Goal: Obtain resource: Obtain resource

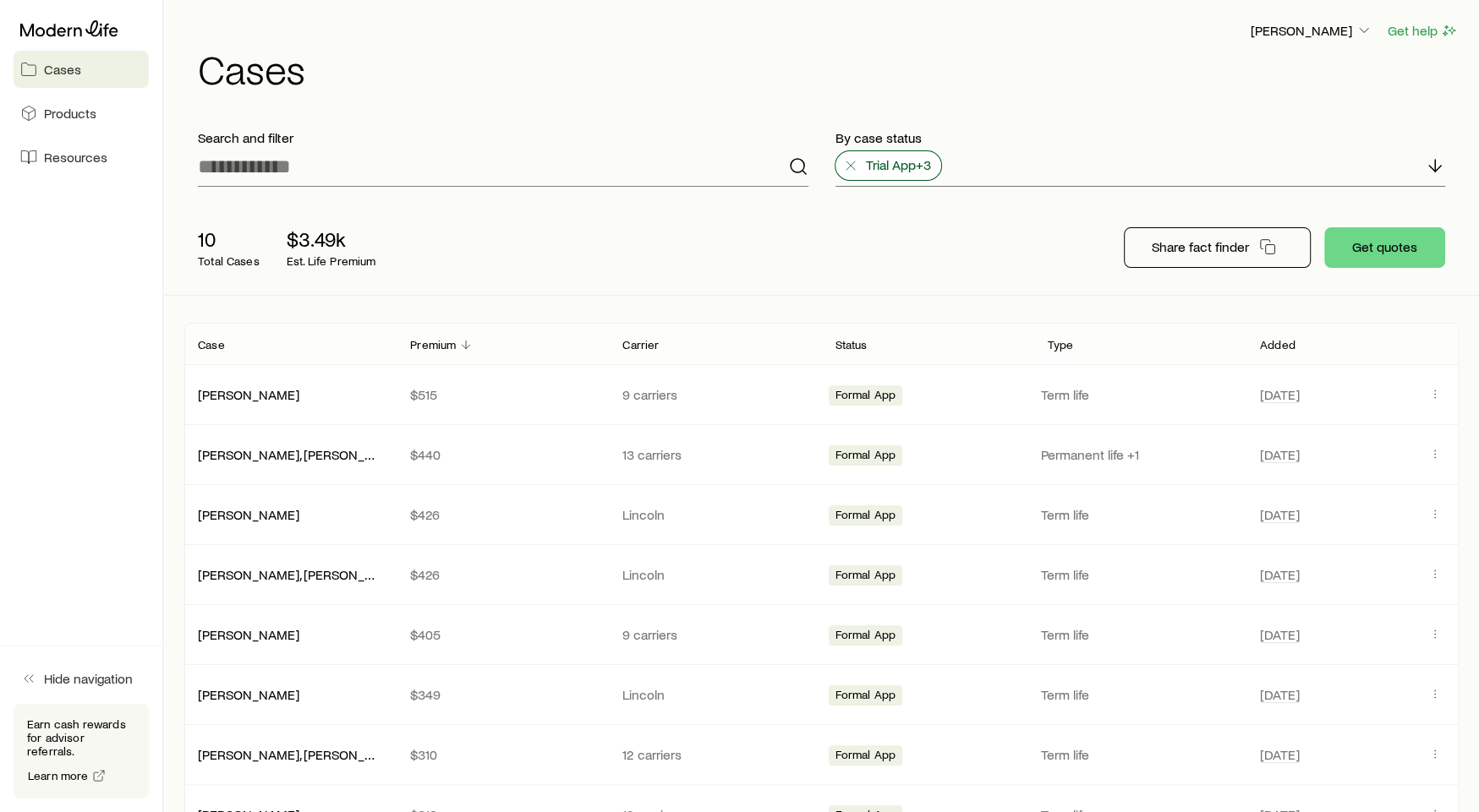
click at [854, 162] on icon at bounding box center [851, 166] width 17 height 17
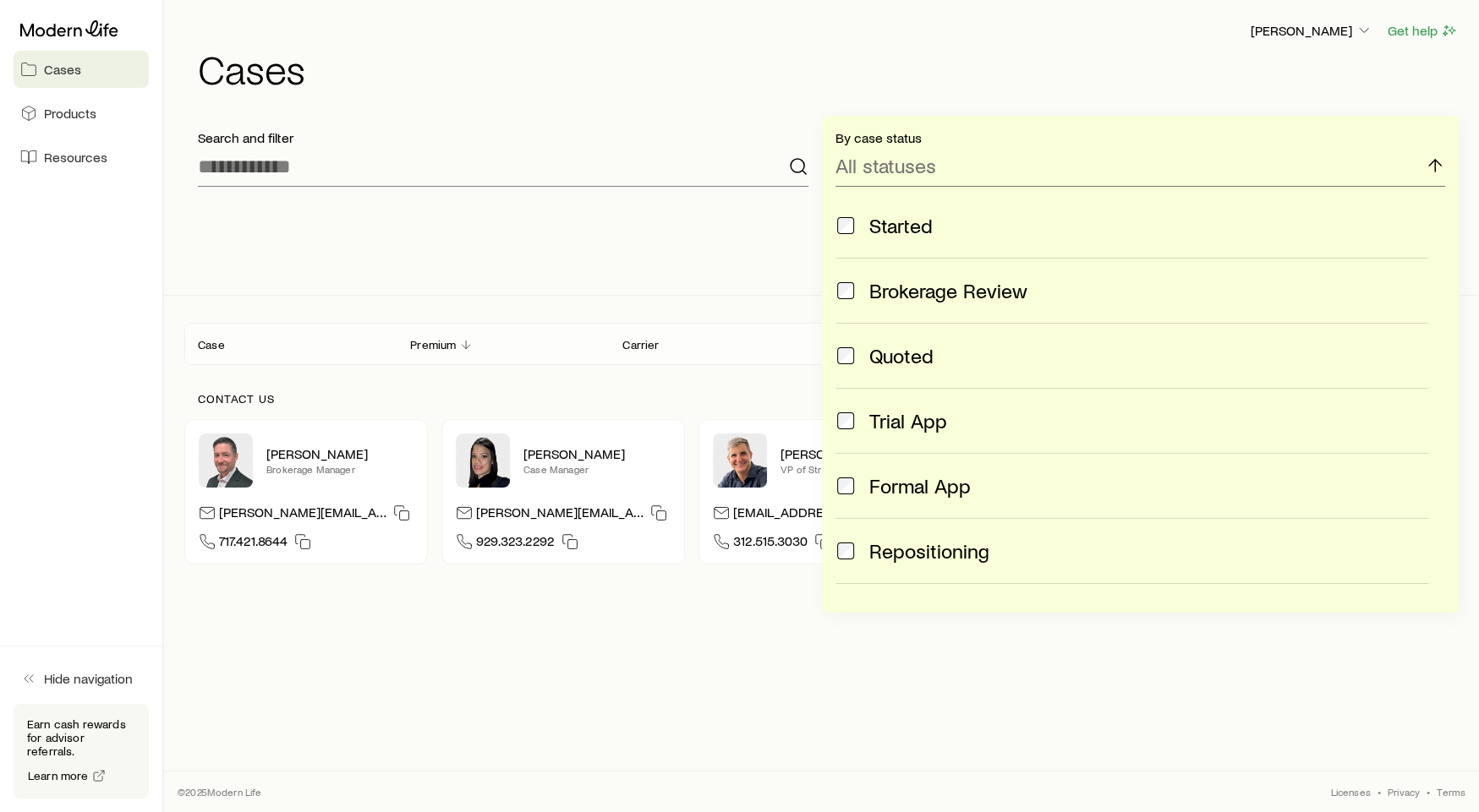
click at [870, 98] on div "Richard Loeffler Get help Cases" at bounding box center [821, 54] width 1275 height 109
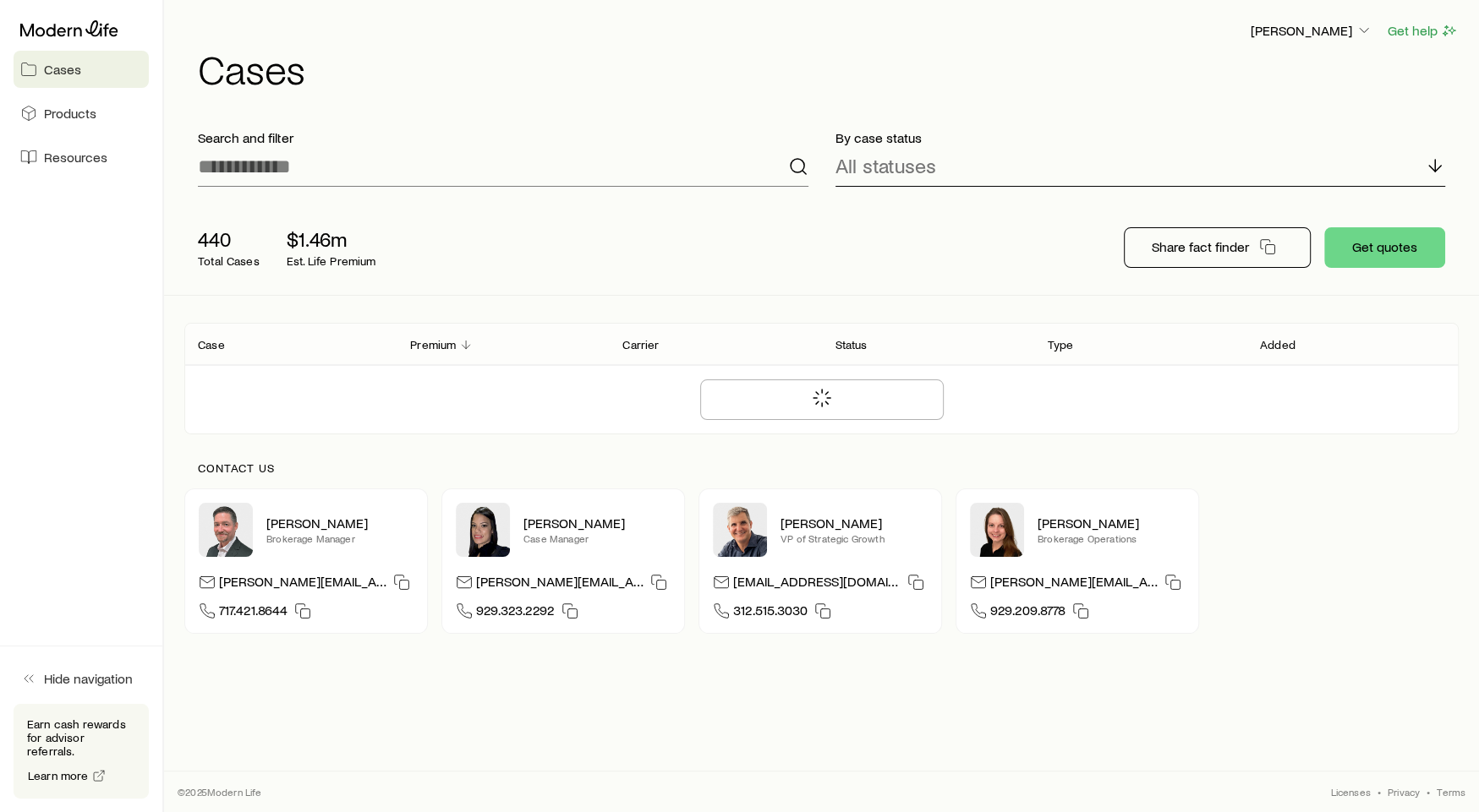
click at [876, 173] on p "All statuses" at bounding box center [885, 166] width 100 height 24
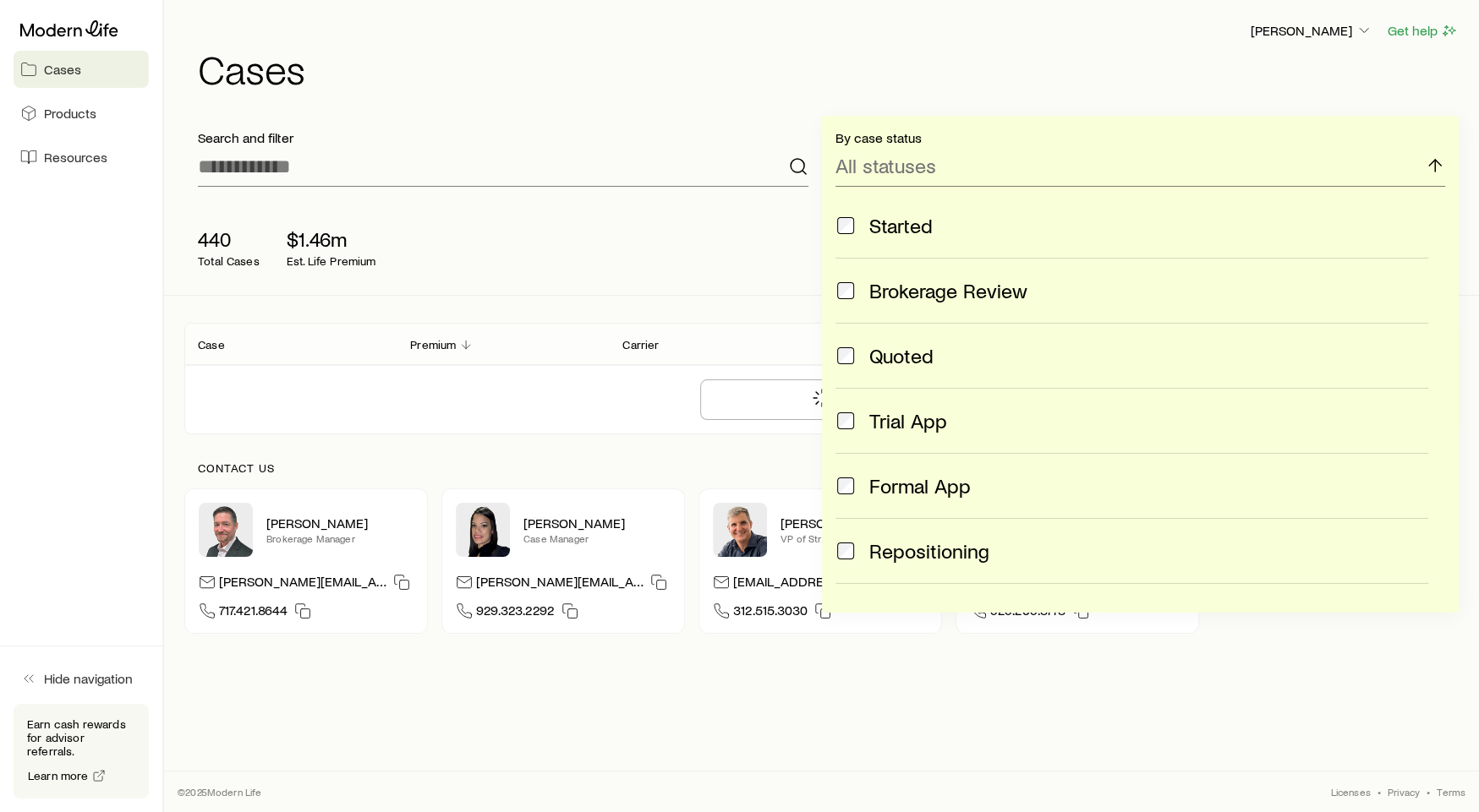
click at [850, 206] on label "Started" at bounding box center [1132, 225] width 594 height 65
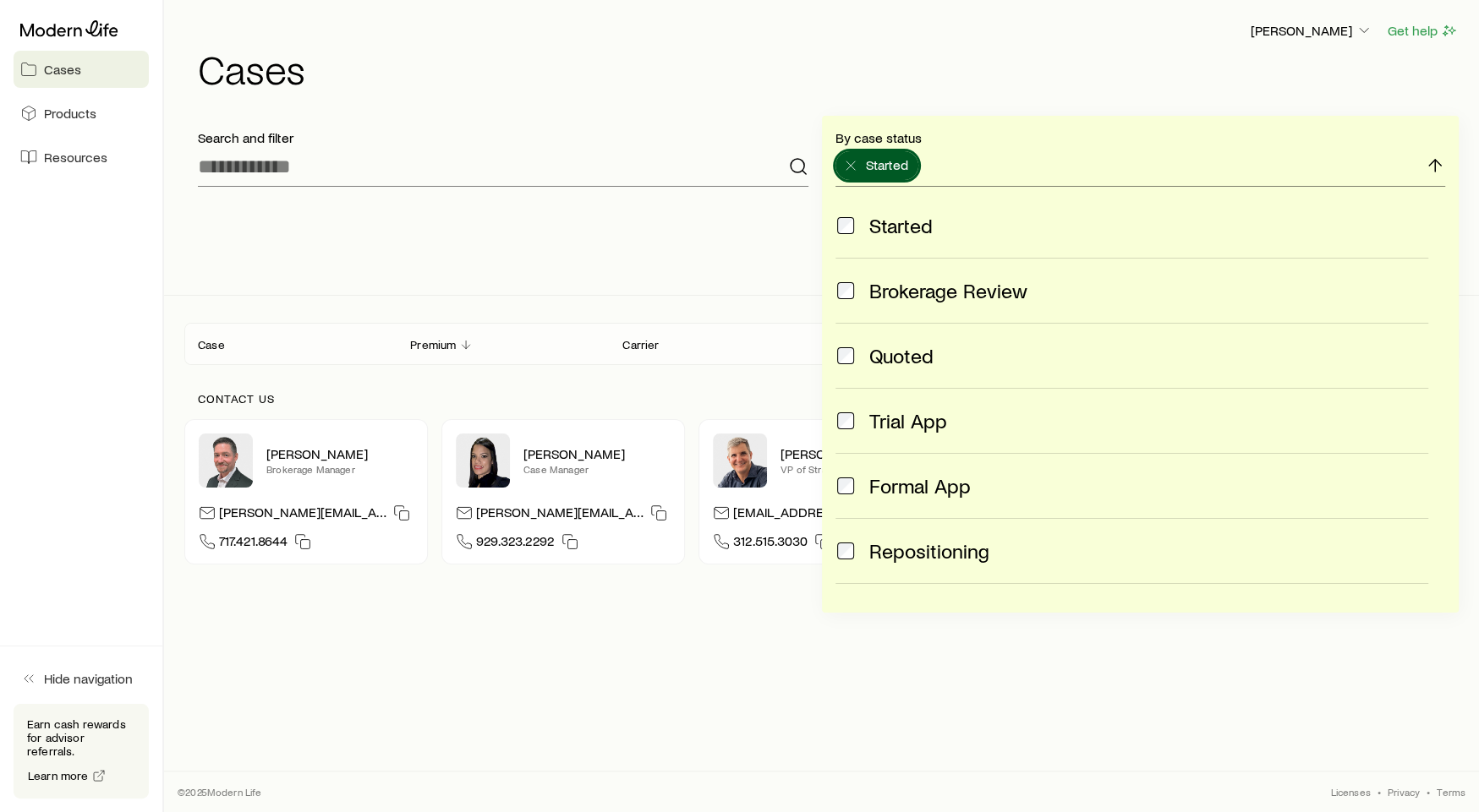
click at [850, 301] on span at bounding box center [845, 291] width 20 height 24
click at [846, 345] on span at bounding box center [845, 355] width 20 height 24
click at [766, 131] on p "Search and filter" at bounding box center [503, 138] width 611 height 17
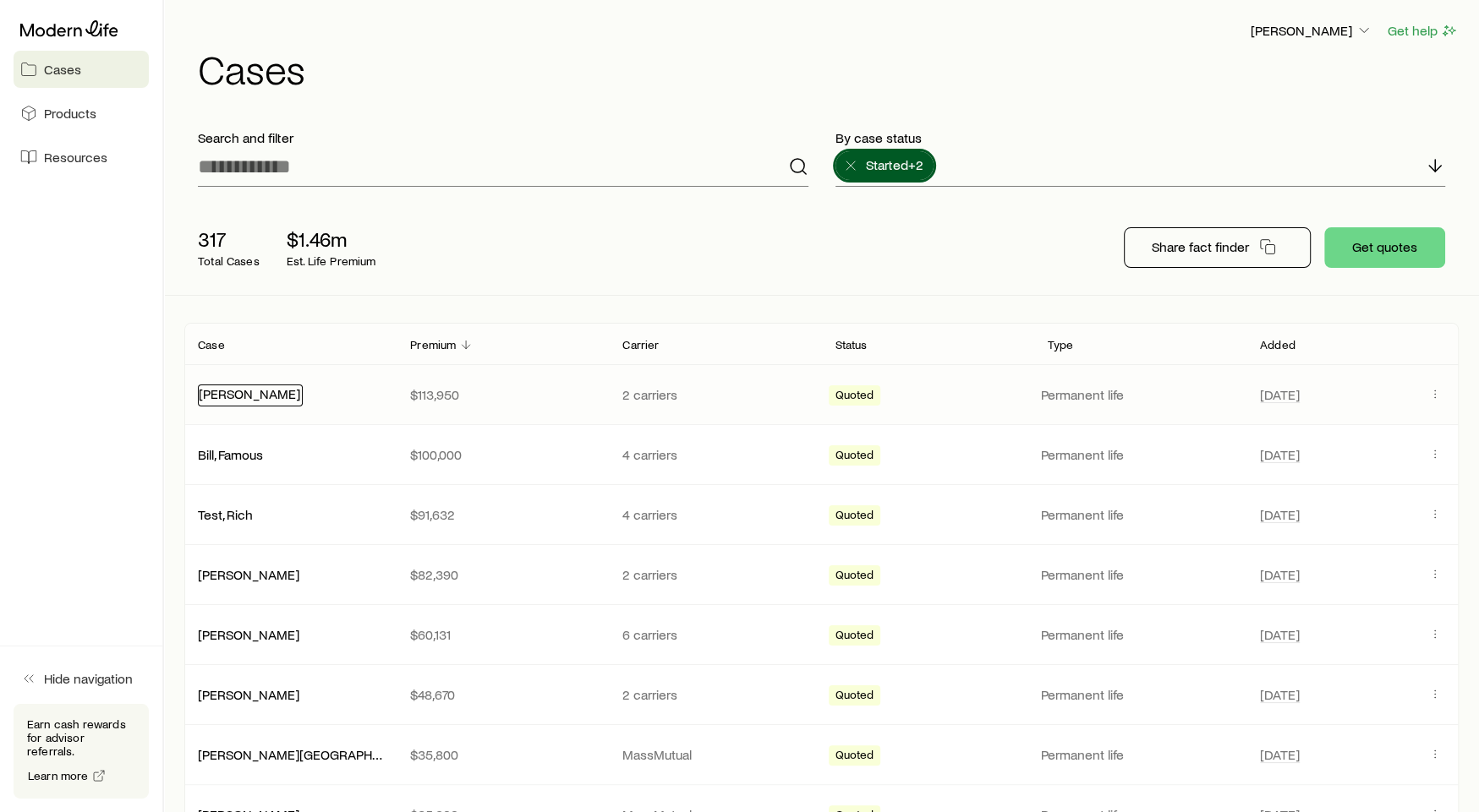
click at [224, 397] on link "Loeffler, Rich" at bounding box center [249, 393] width 101 height 16
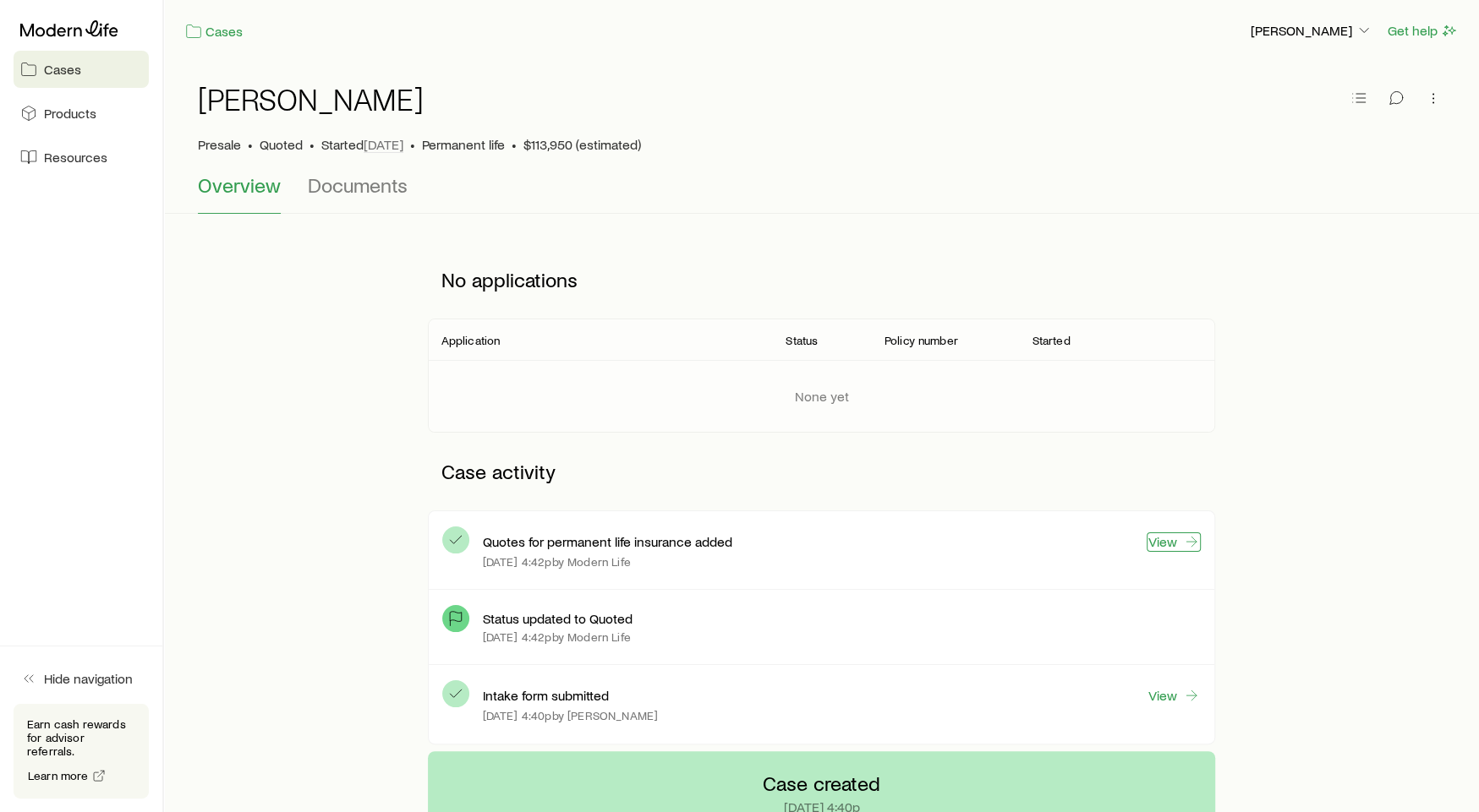
click at [1162, 546] on link "View" at bounding box center [1174, 542] width 54 height 19
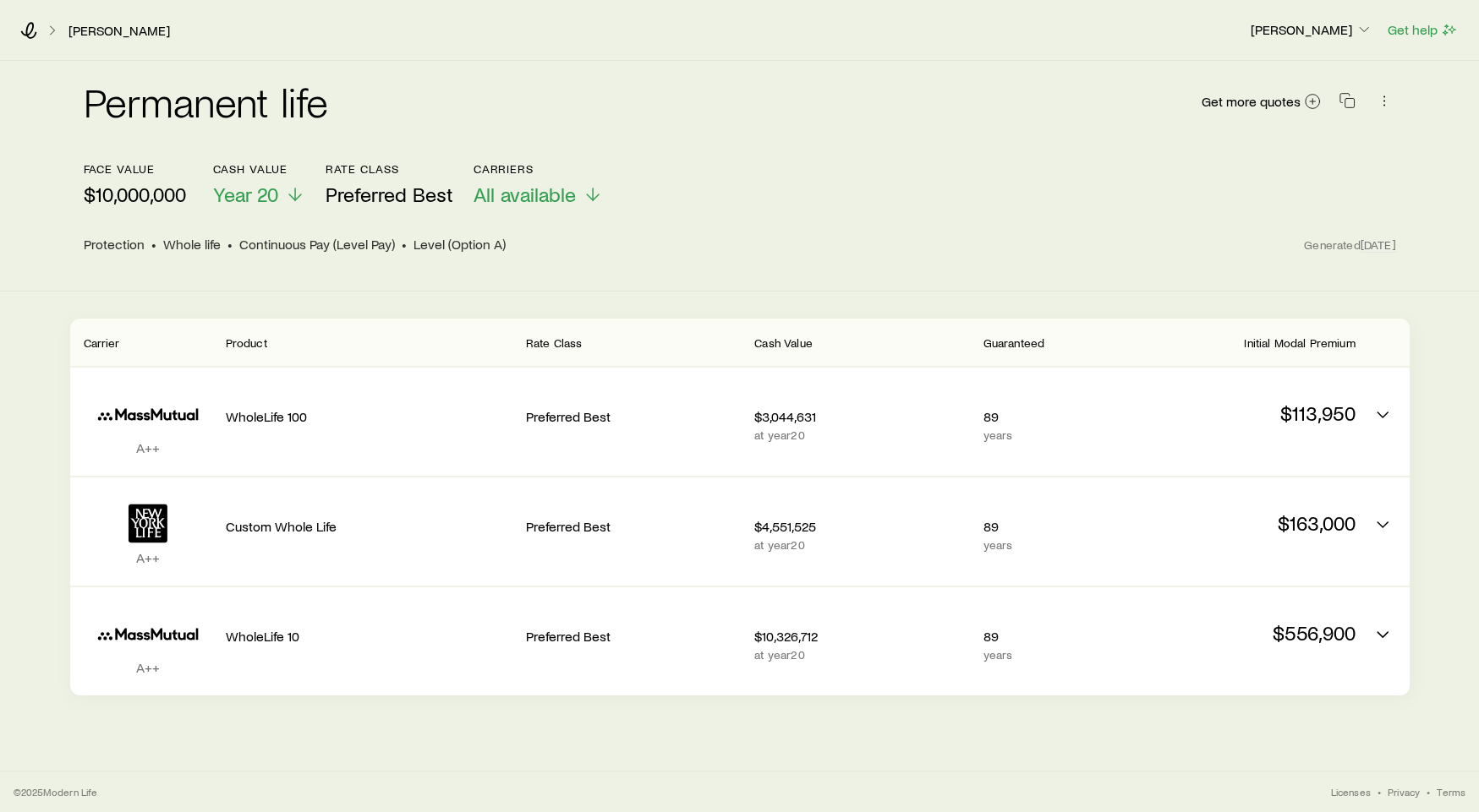
click at [45, 31] on icon at bounding box center [53, 31] width 17 height 17
click at [17, 31] on div "Loeffler, Rich Richard Loeffler Get help" at bounding box center [739, 30] width 1479 height 61
click at [29, 29] on icon at bounding box center [29, 31] width 17 height 17
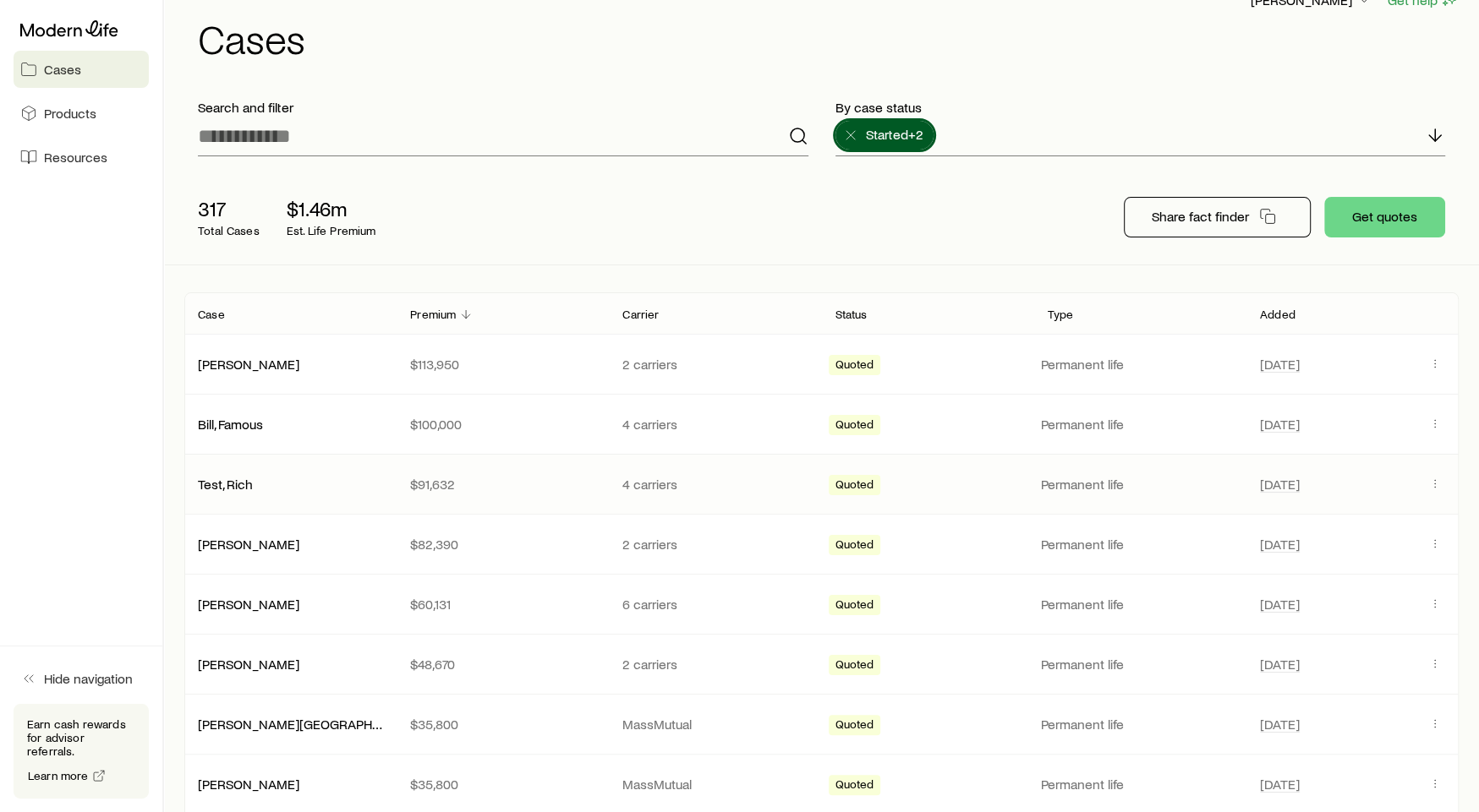
scroll to position [32, 0]
click at [223, 537] on link "Brunson, Jalen" at bounding box center [249, 541] width 101 height 16
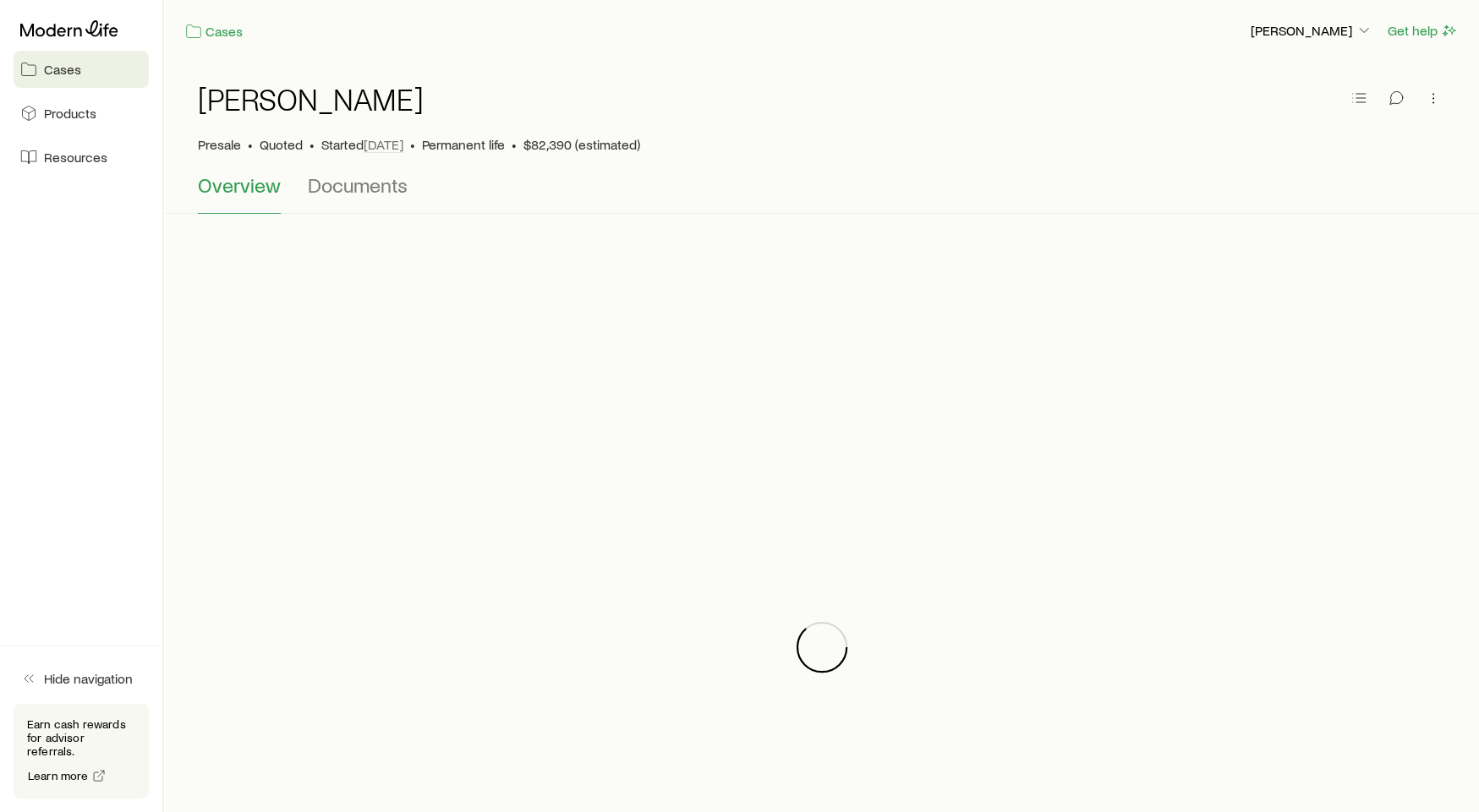
scroll to position [174, 0]
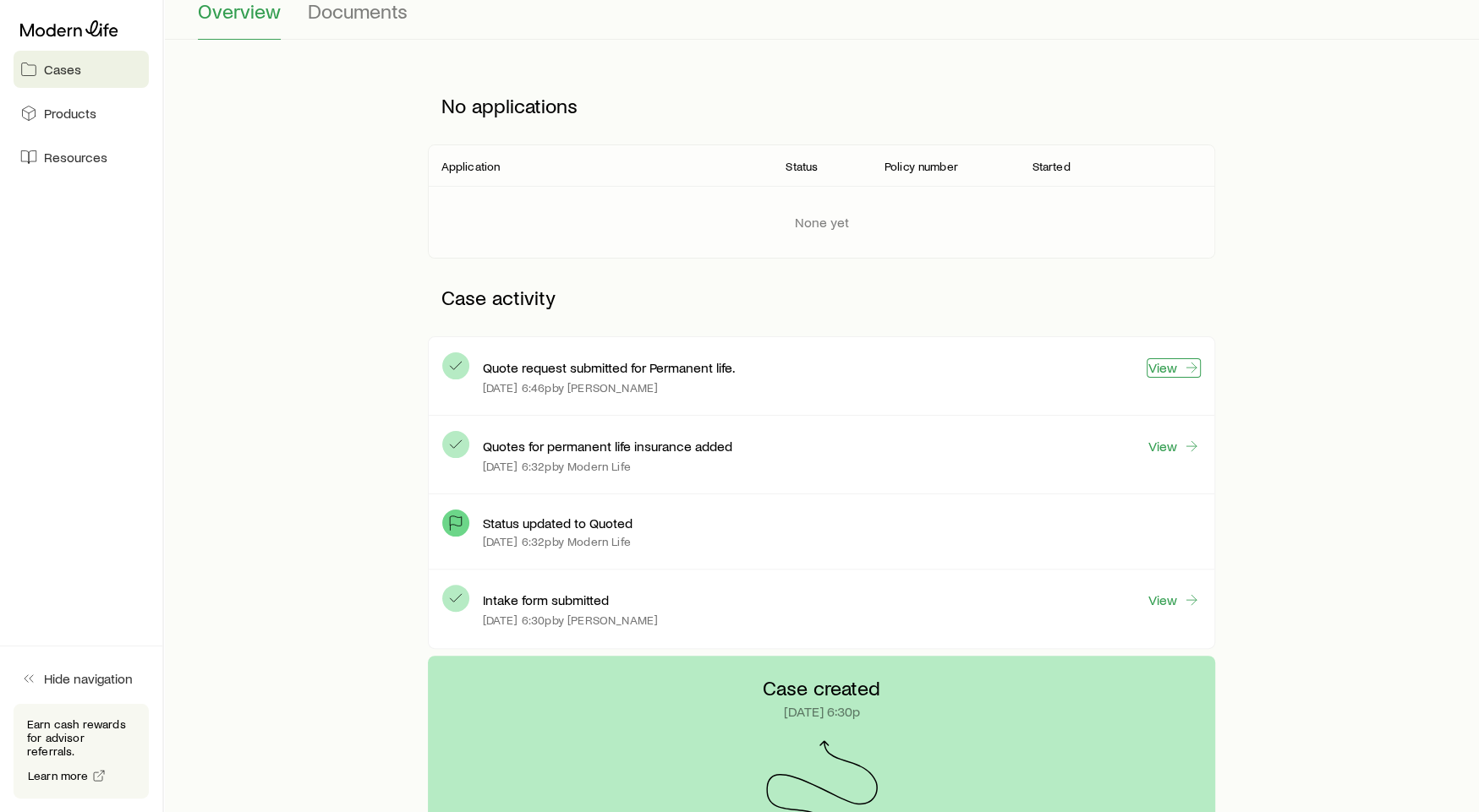
click at [1170, 364] on link "View" at bounding box center [1174, 368] width 54 height 19
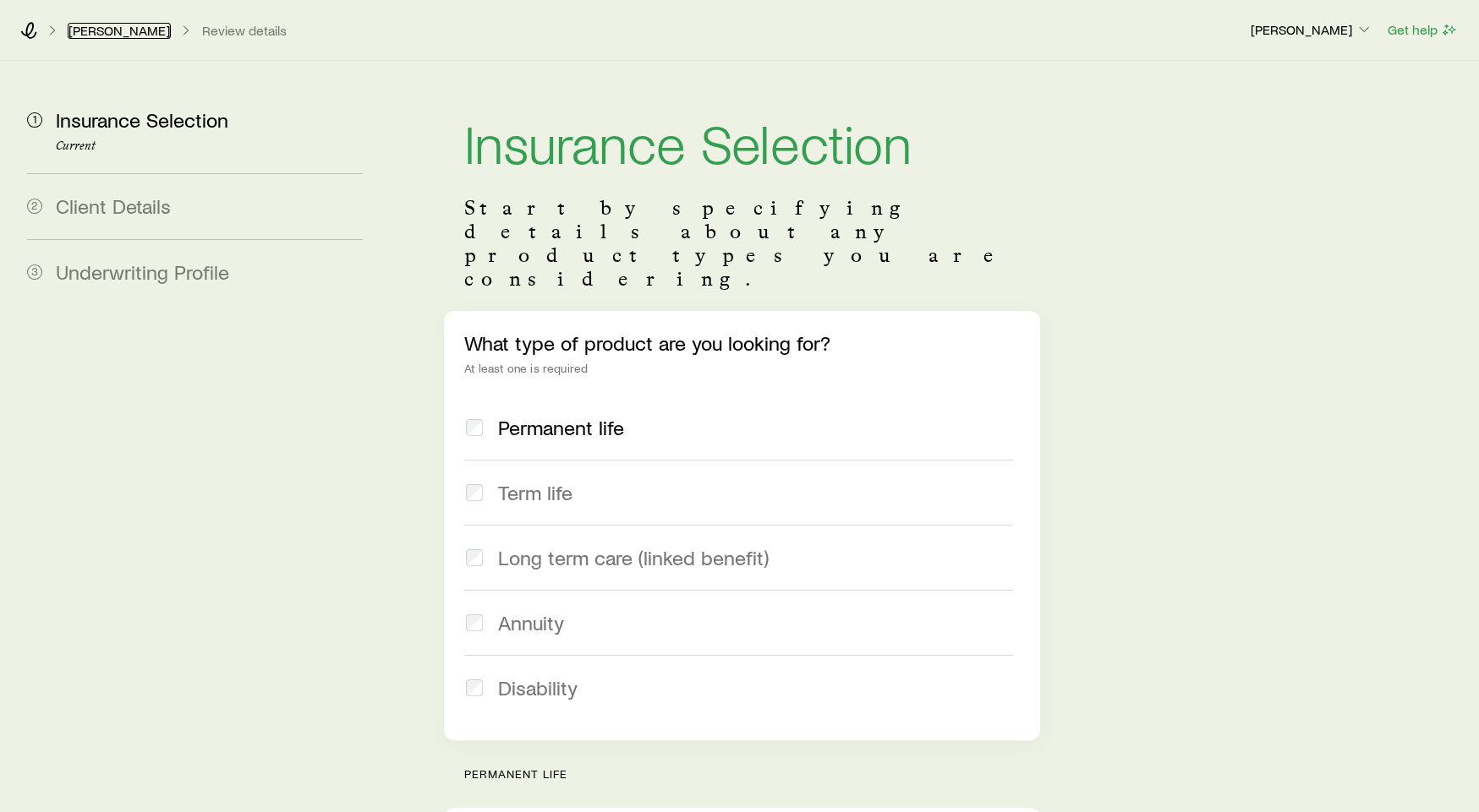
click at [114, 38] on div "Brunson, Jalen Review details" at bounding box center [628, 31] width 1216 height 17
click at [117, 28] on link "Brunson, Jalen" at bounding box center [119, 31] width 103 height 16
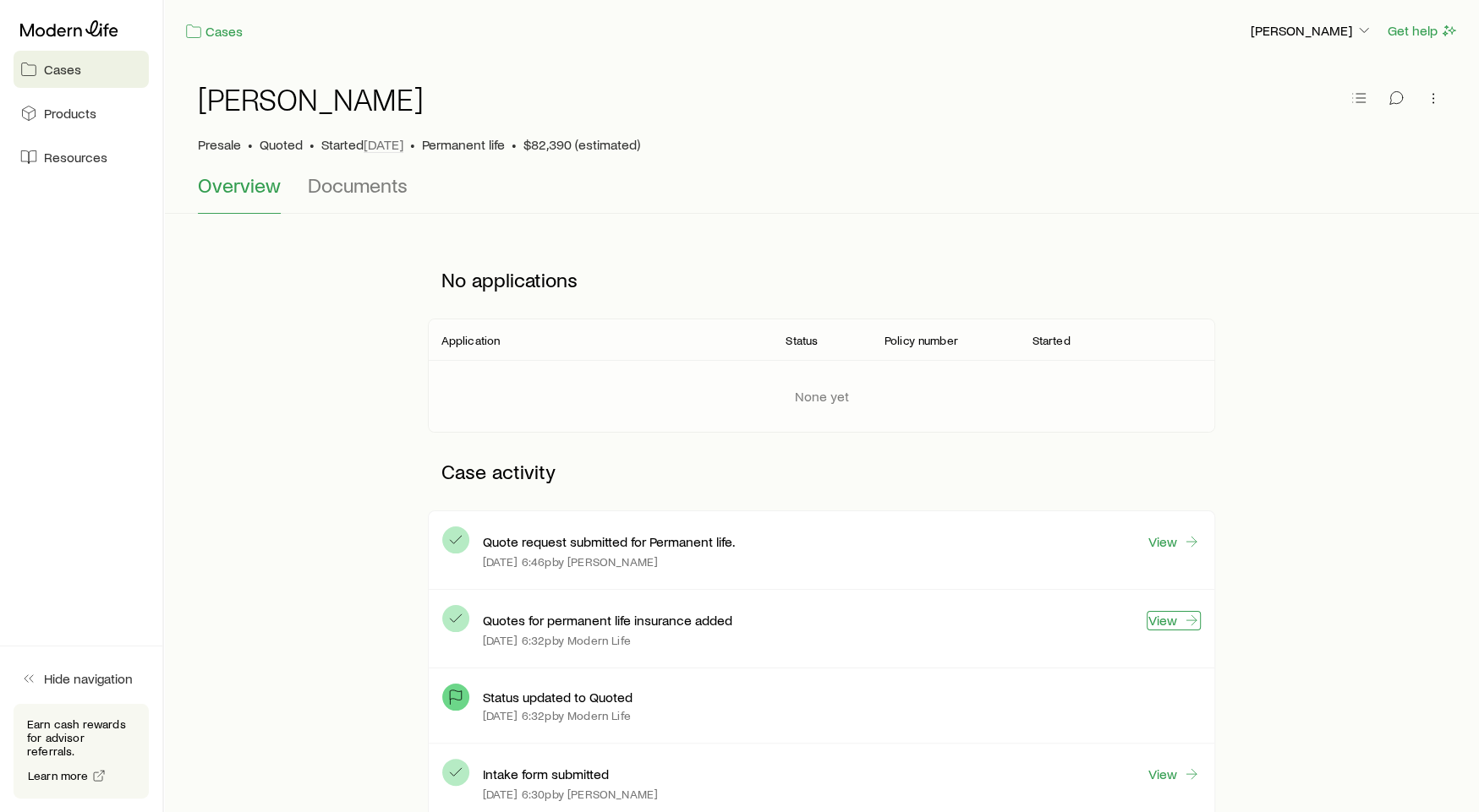
click at [1166, 625] on link "View" at bounding box center [1174, 620] width 54 height 19
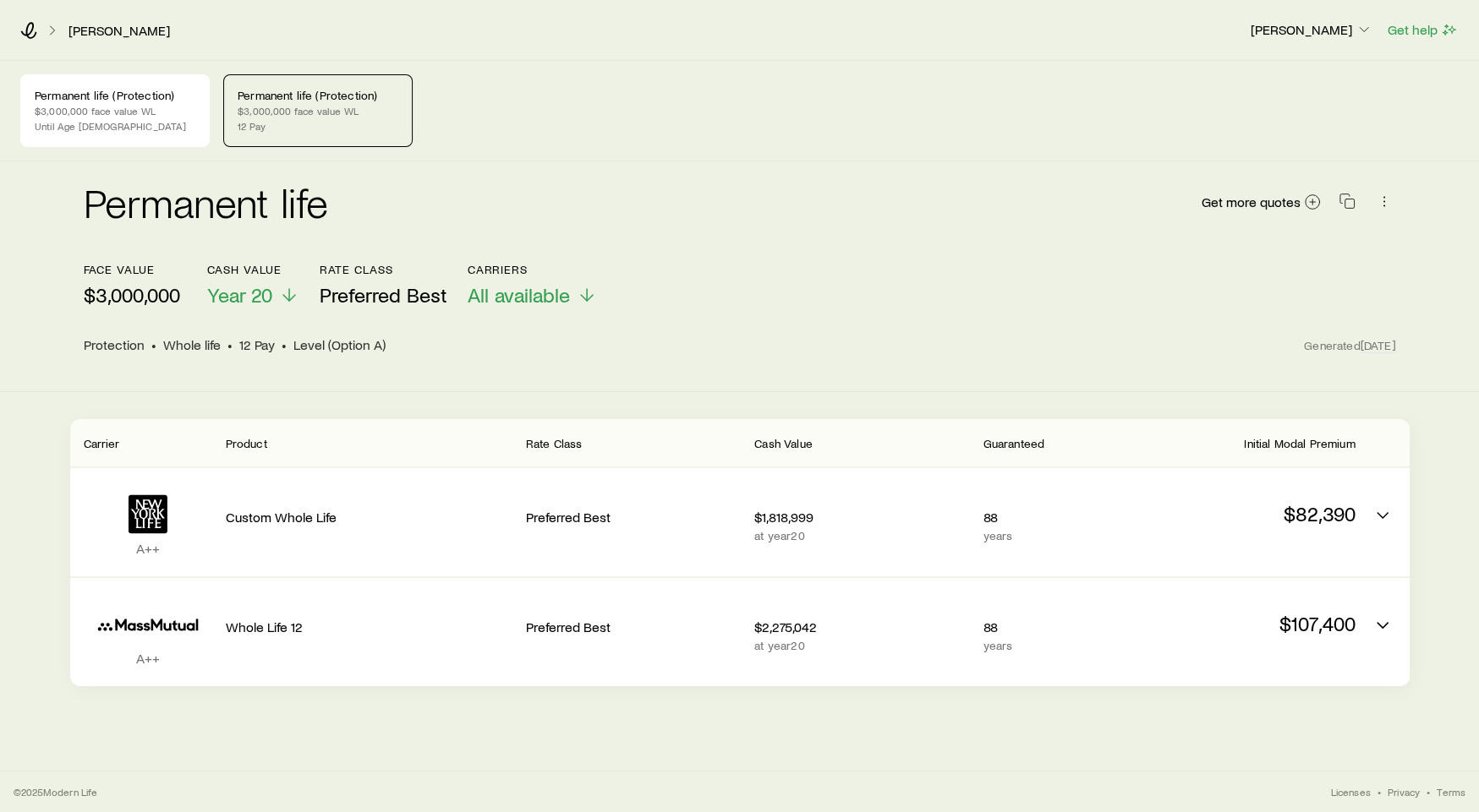
click at [18, 31] on div "Brunson, Jalen Richard Loeffler Get help" at bounding box center [739, 30] width 1479 height 61
click at [31, 31] on icon at bounding box center [29, 31] width 16 height 17
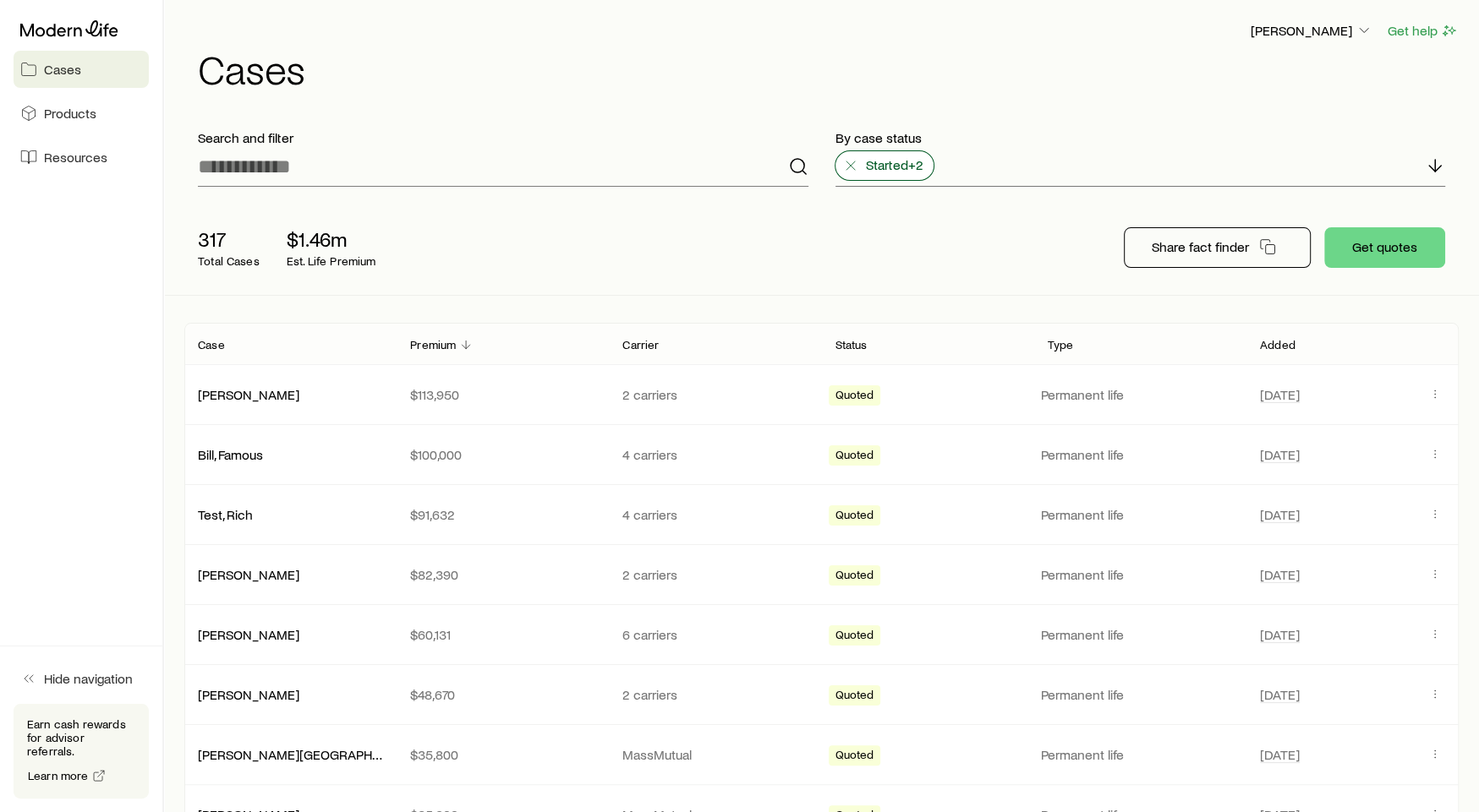
click at [875, 169] on span "Started +2" at bounding box center [895, 165] width 58 height 17
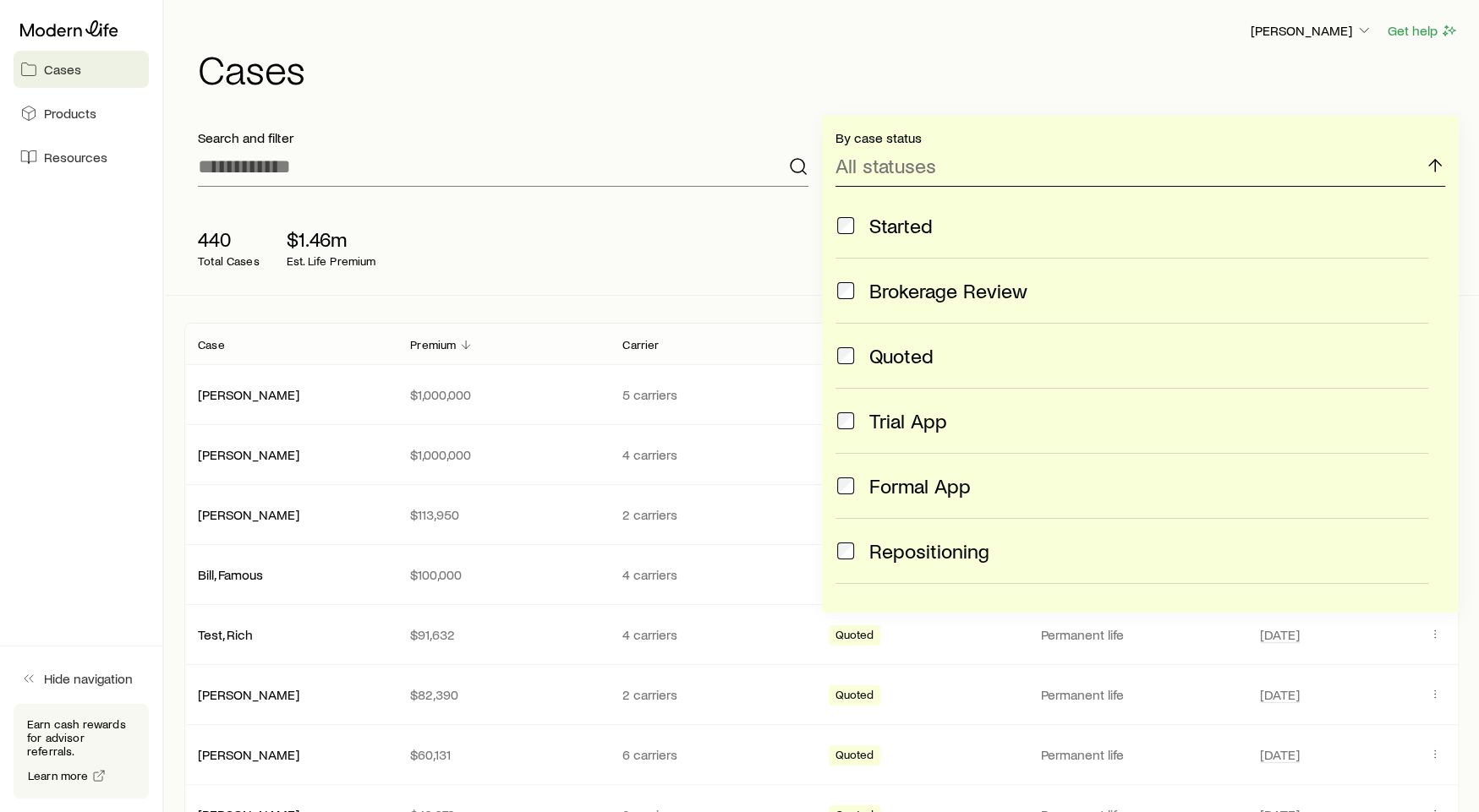
click at [866, 177] on div "All statuses" at bounding box center [1141, 167] width 611 height 40
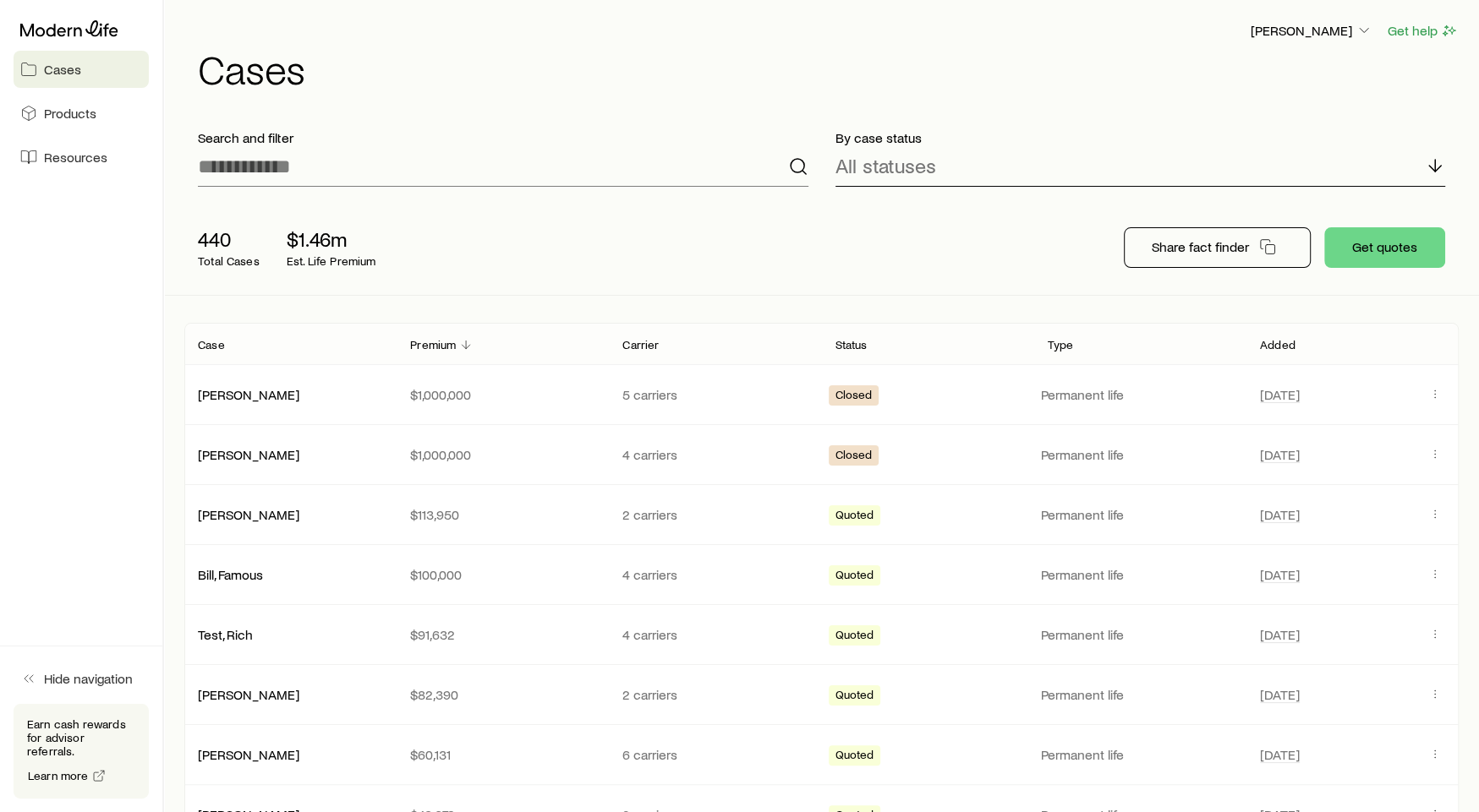
click at [858, 151] on div "All statuses" at bounding box center [1141, 167] width 611 height 40
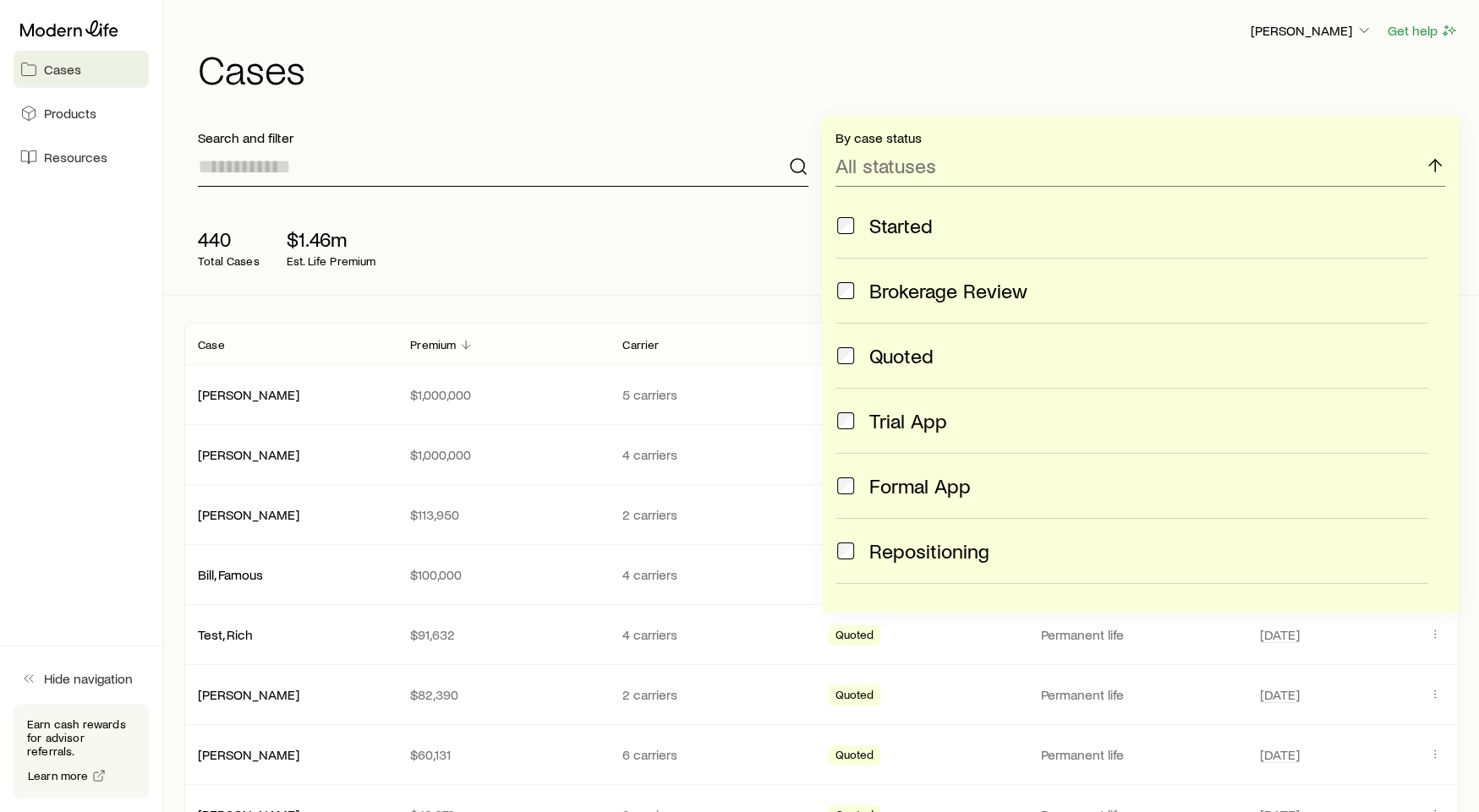
click at [725, 160] on input at bounding box center [503, 167] width 611 height 40
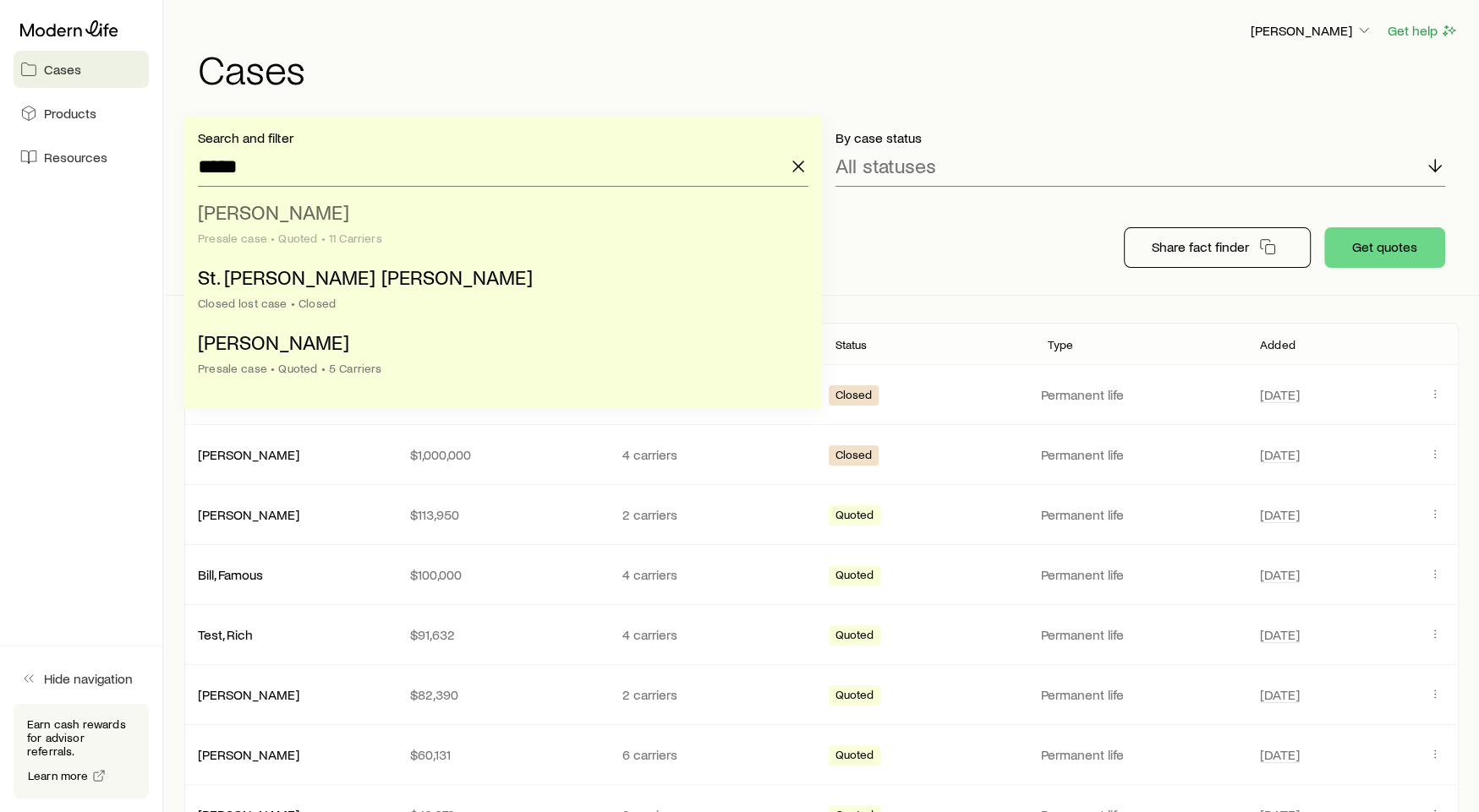
click at [541, 224] on li "Brown, Jake Presale case • Quoted • 11 Carriers" at bounding box center [497, 226] width 600 height 65
type input "**********"
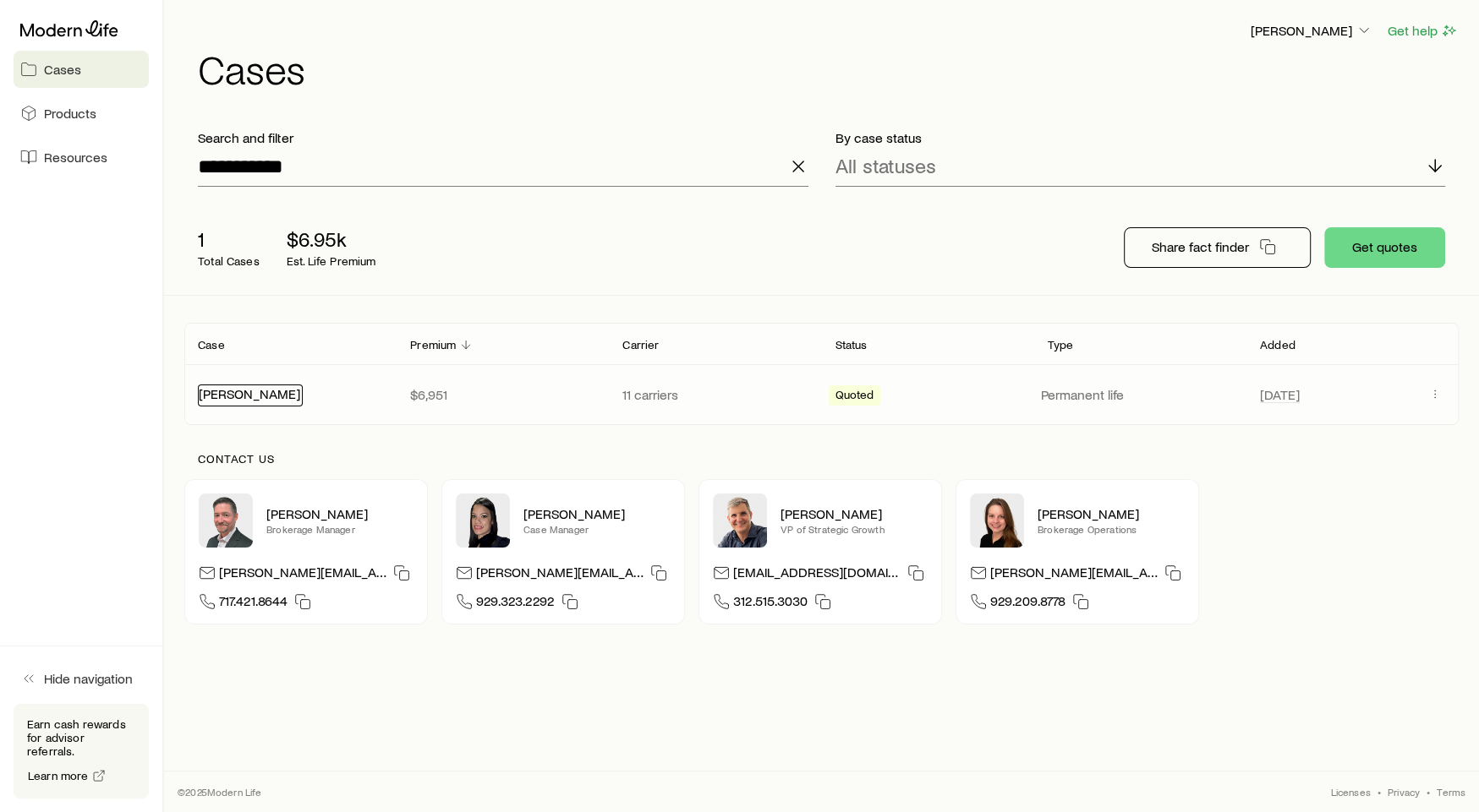
click at [224, 395] on link "Brown, Jake" at bounding box center [249, 393] width 101 height 16
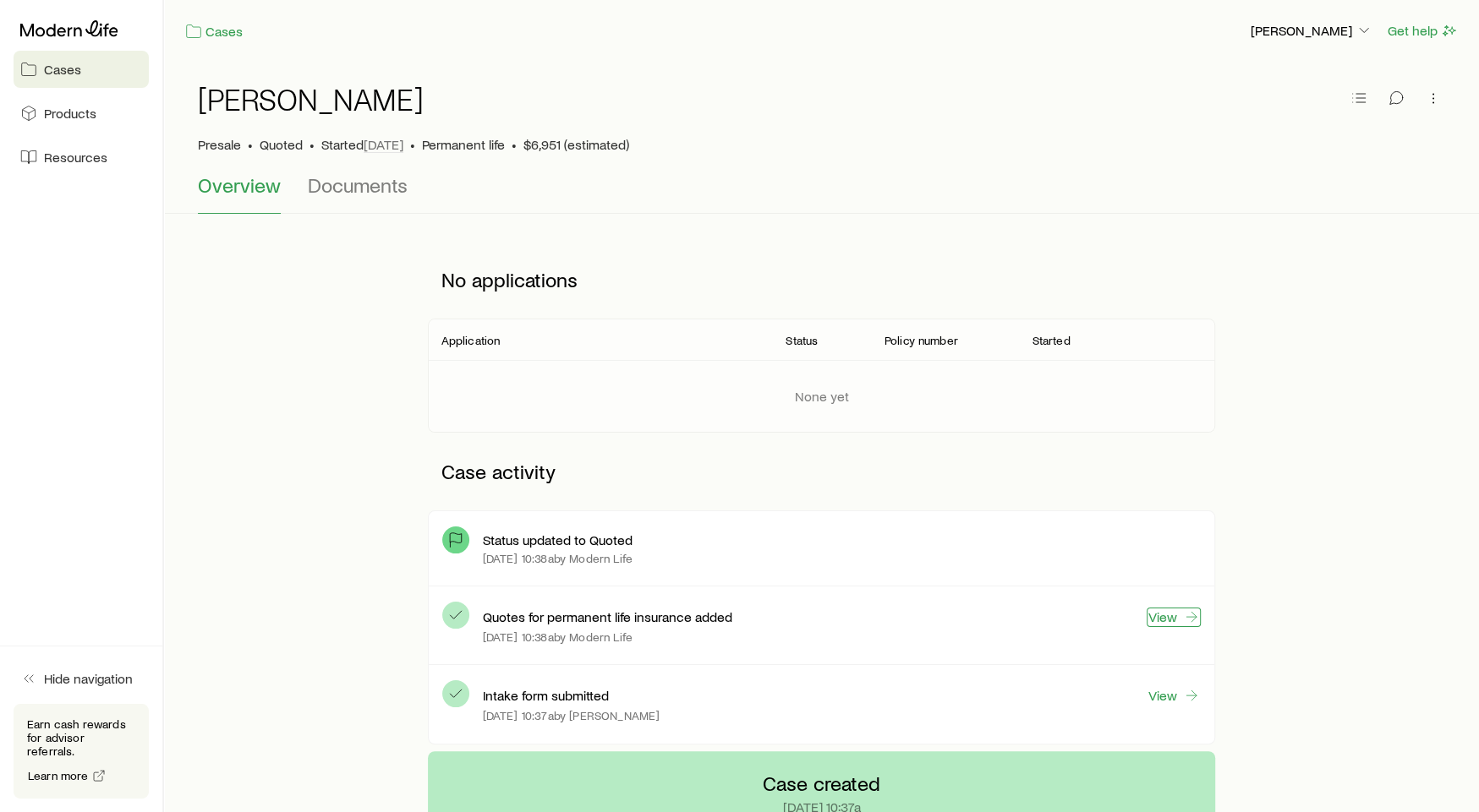
click at [1175, 617] on link "View" at bounding box center [1174, 617] width 54 height 19
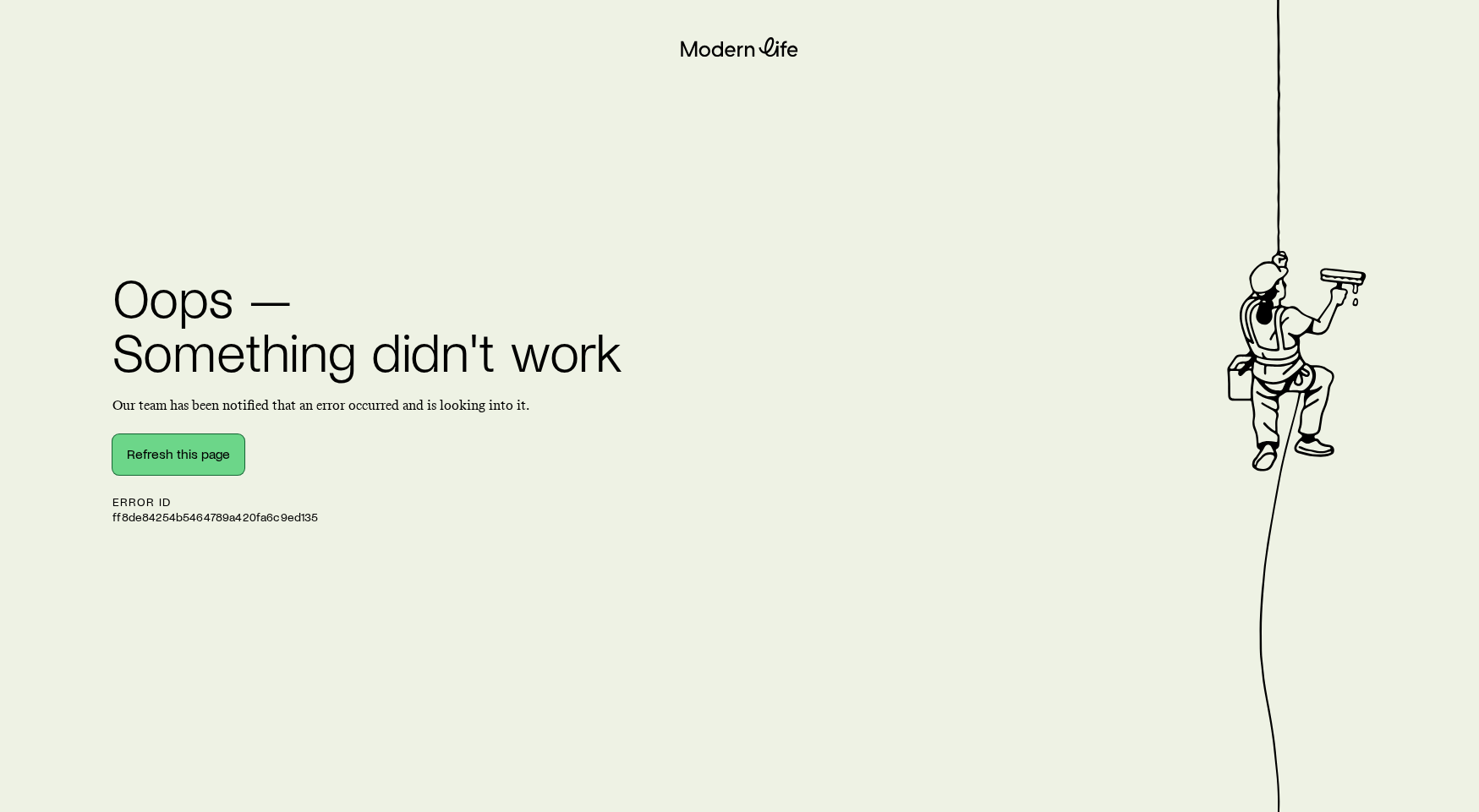
click at [206, 449] on button "Refresh this page" at bounding box center [178, 455] width 132 height 40
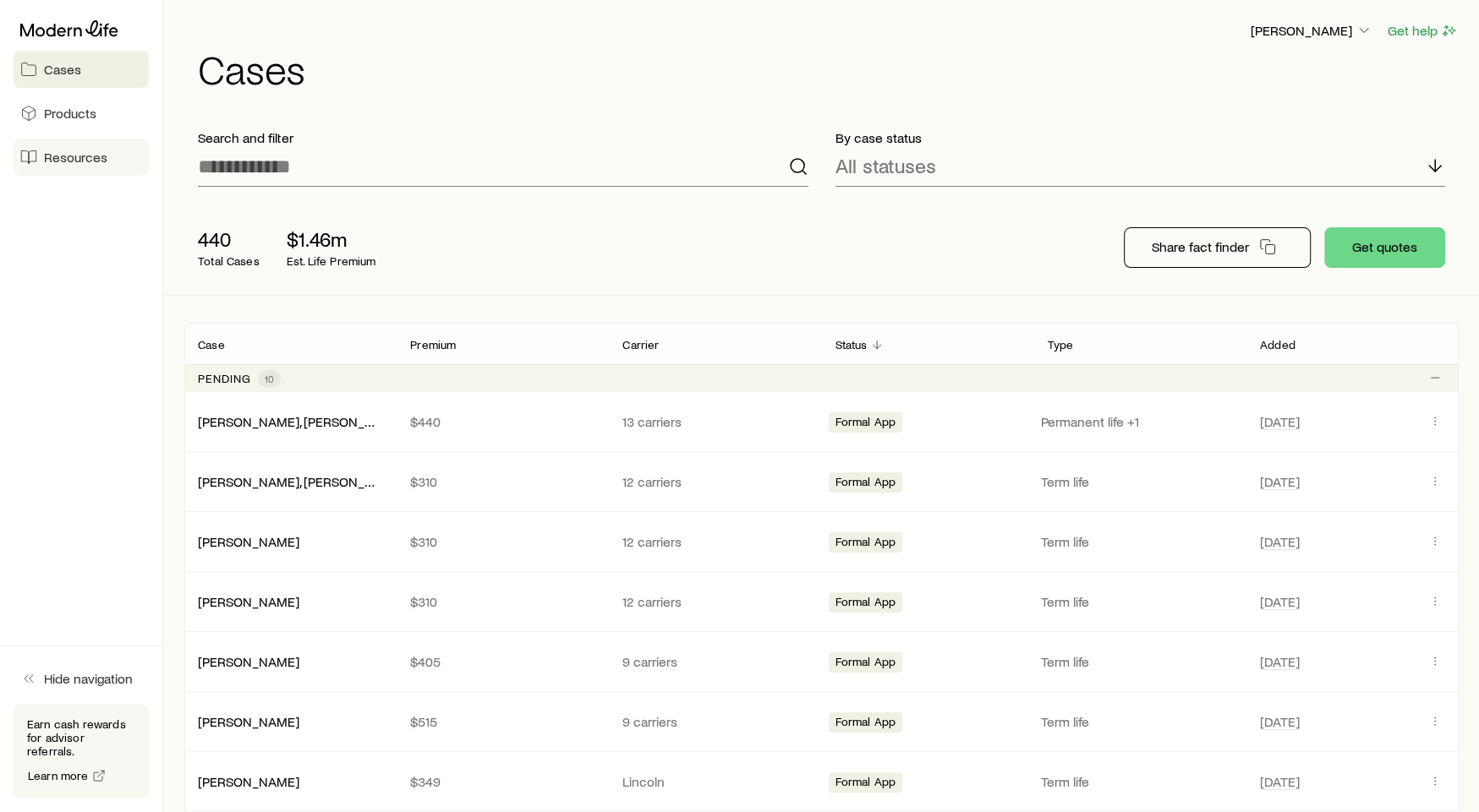
click at [70, 167] on link "Resources" at bounding box center [81, 157] width 135 height 38
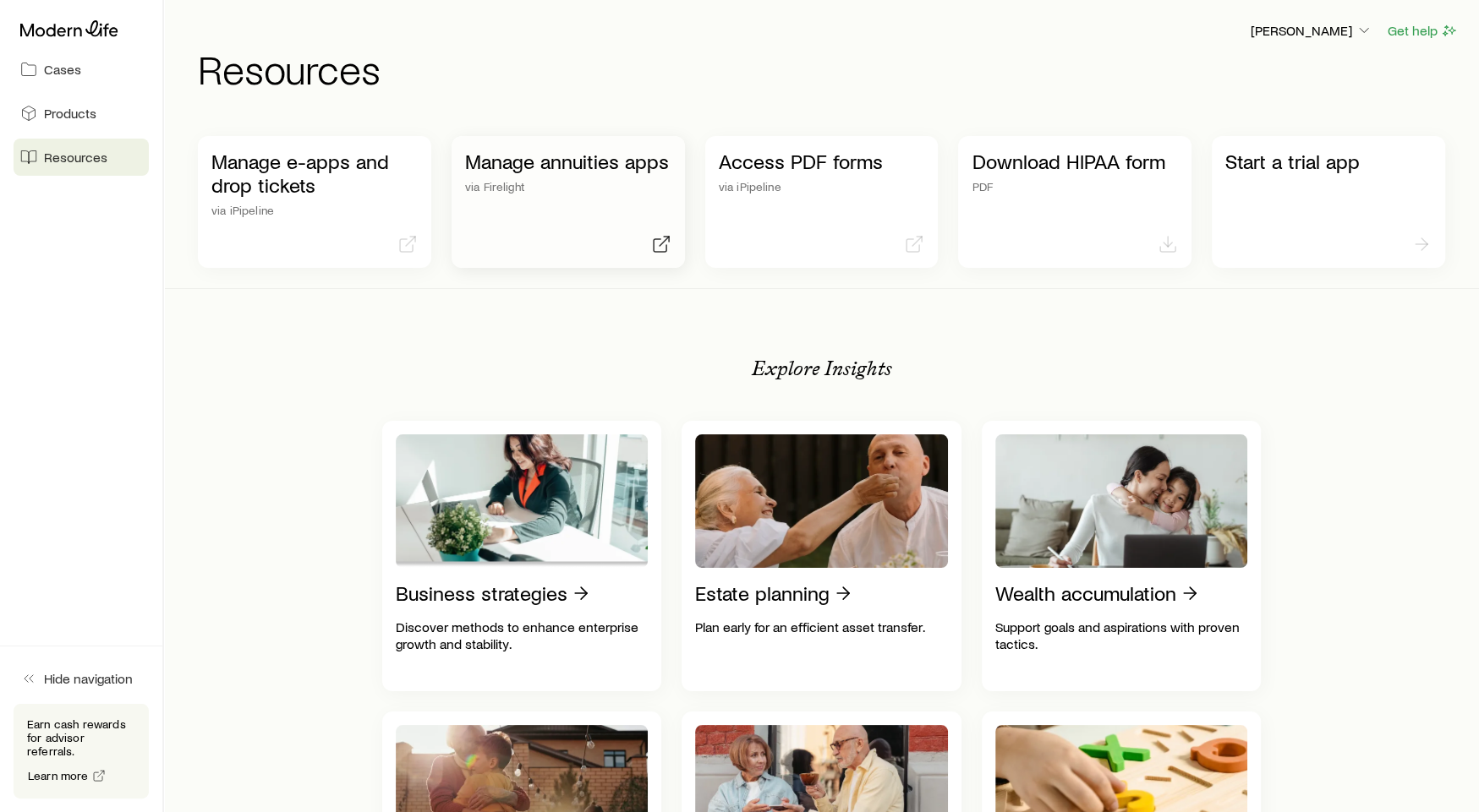
click at [664, 246] on icon at bounding box center [661, 244] width 20 height 20
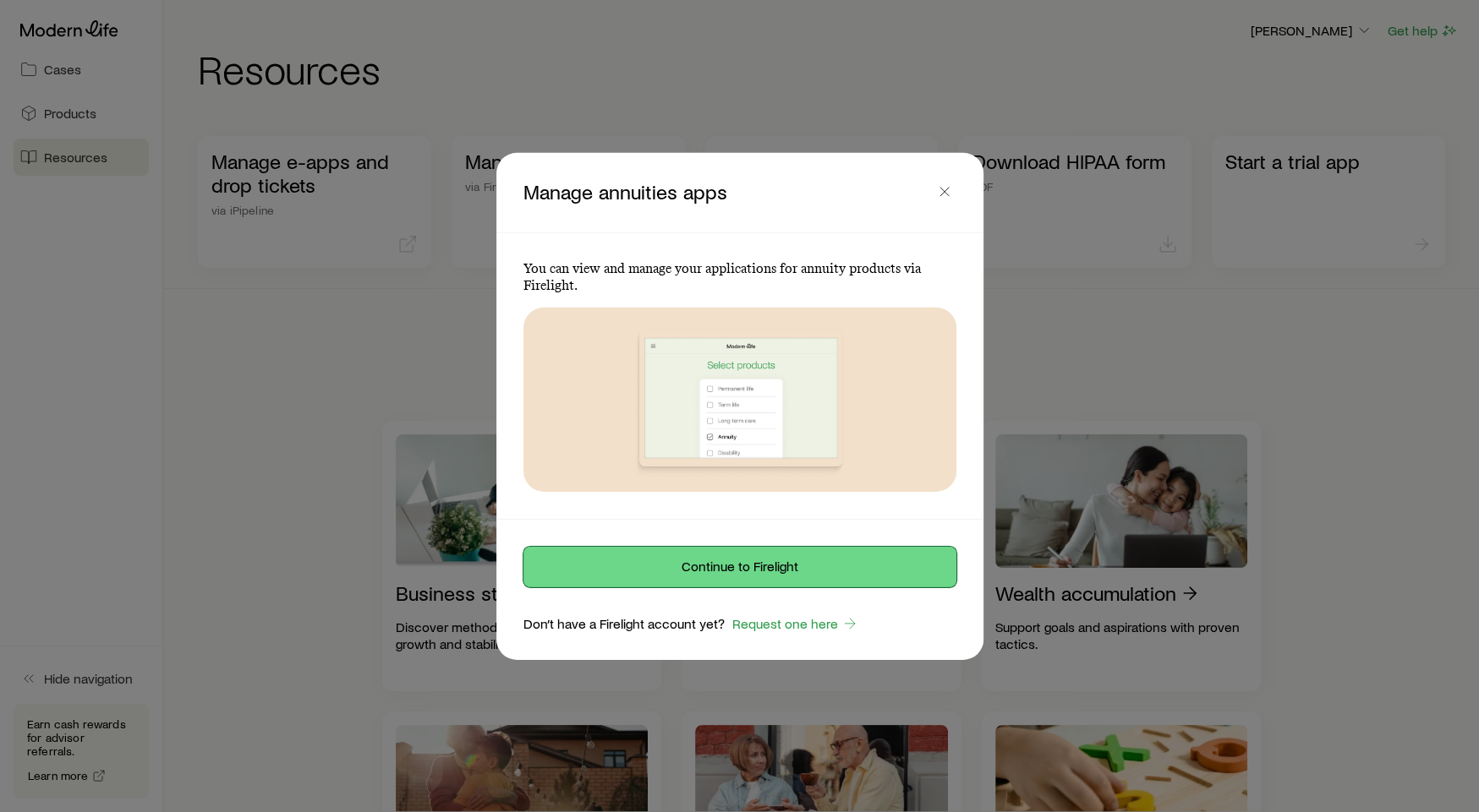
click at [756, 557] on button "Continue to Firelight" at bounding box center [739, 567] width 433 height 40
click at [779, 618] on link "Request one here" at bounding box center [795, 624] width 128 height 19
